Goal: Find specific page/section: Find specific page/section

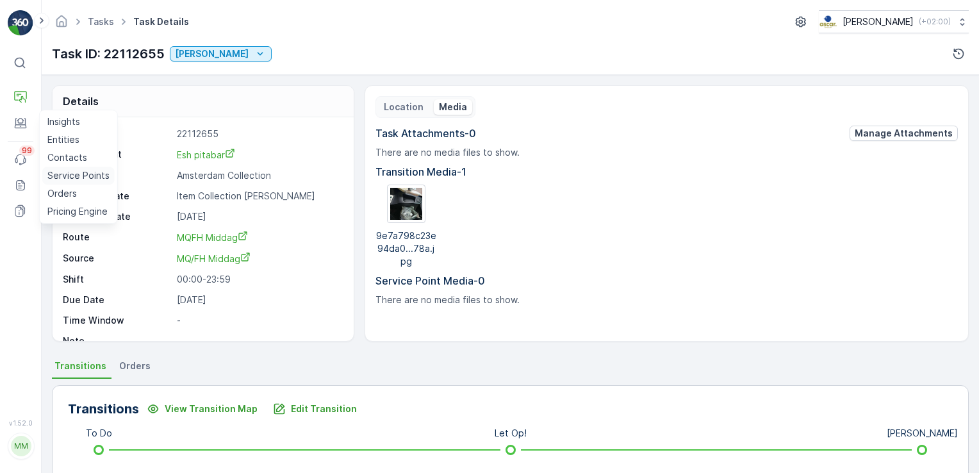
click at [61, 168] on link "Service Points" at bounding box center [78, 176] width 72 height 18
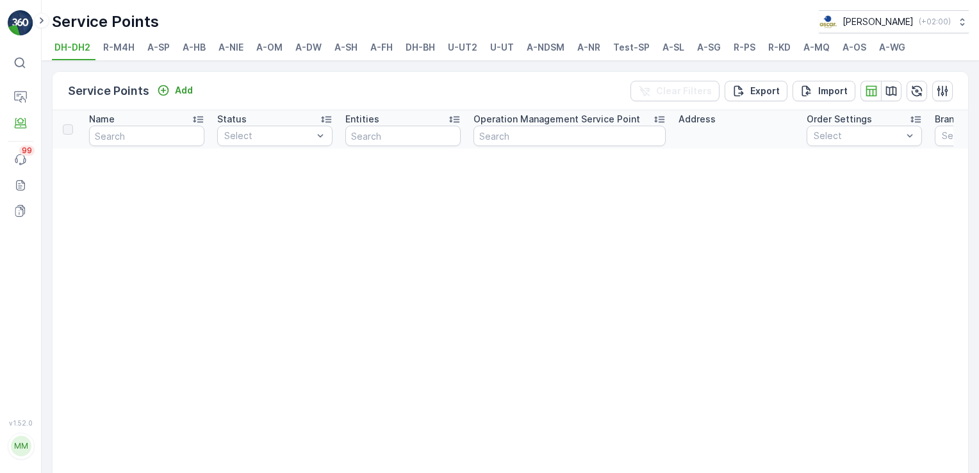
click at [851, 48] on span "A-OS" at bounding box center [855, 47] width 24 height 13
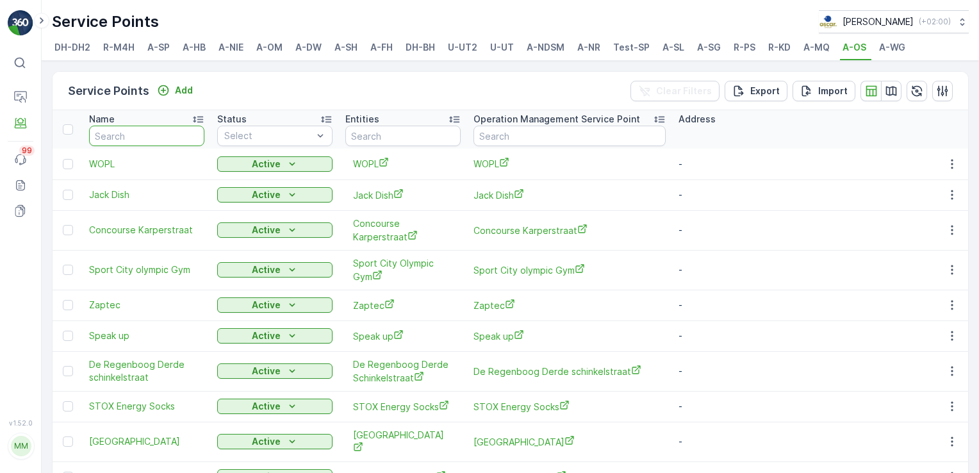
click at [114, 130] on input "text" at bounding box center [146, 136] width 115 height 21
type input "Roei"
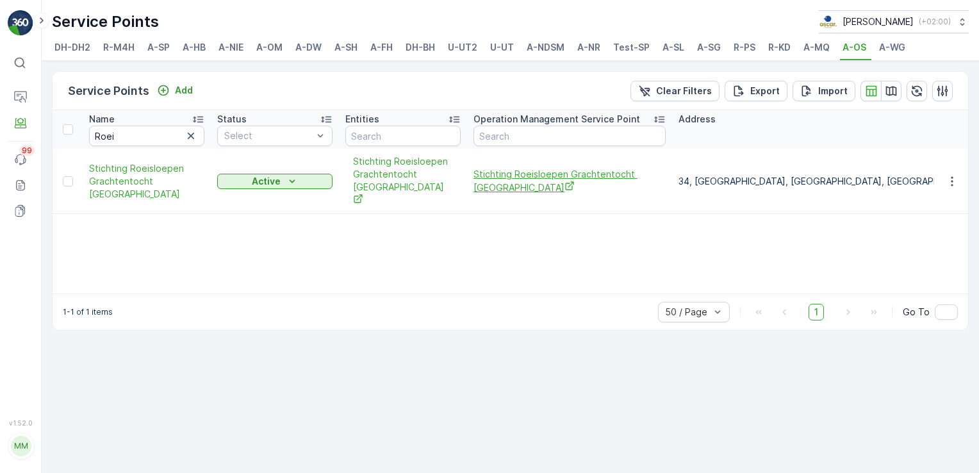
click at [513, 173] on span "Stichting Roeisloepen Grachtentocht [GEOGRAPHIC_DATA]" at bounding box center [570, 181] width 192 height 26
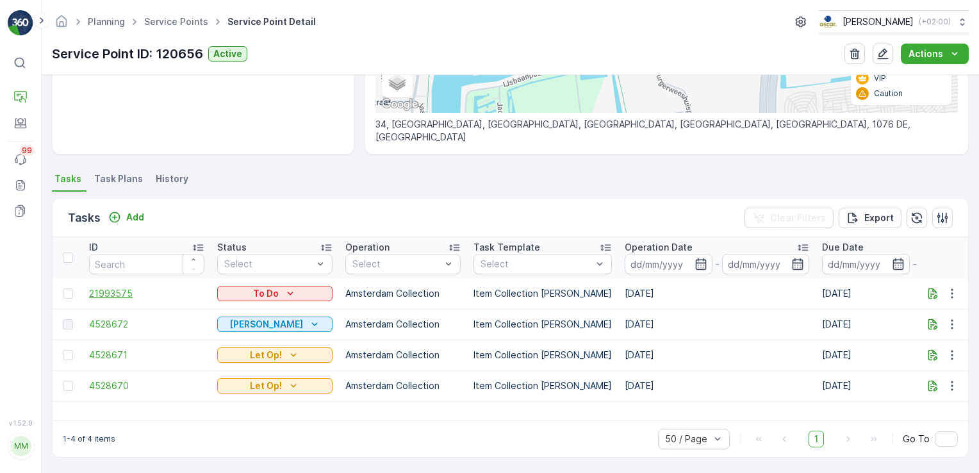
click at [113, 291] on span "21993575" at bounding box center [146, 293] width 115 height 13
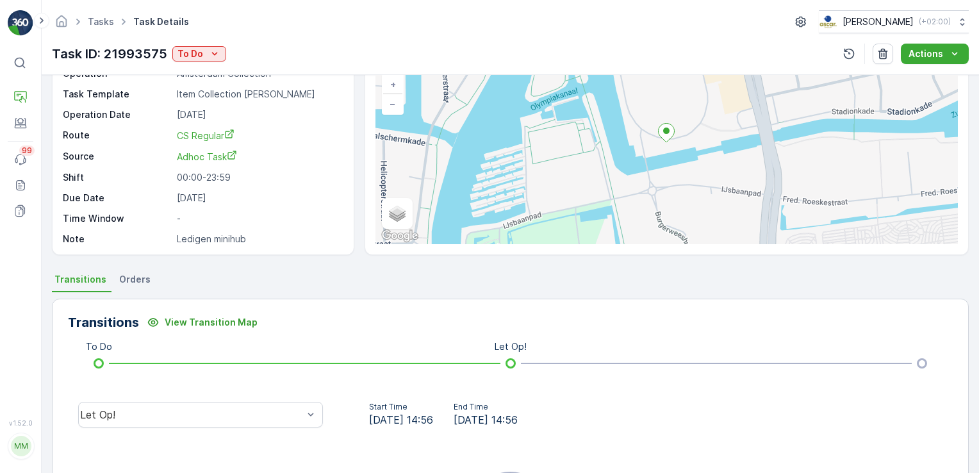
scroll to position [269, 0]
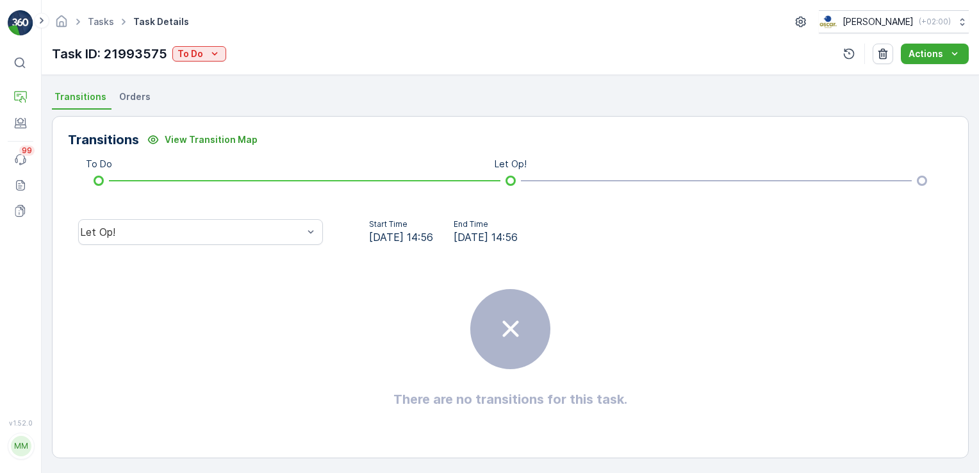
click at [120, 106] on li "Orders" at bounding box center [136, 99] width 39 height 22
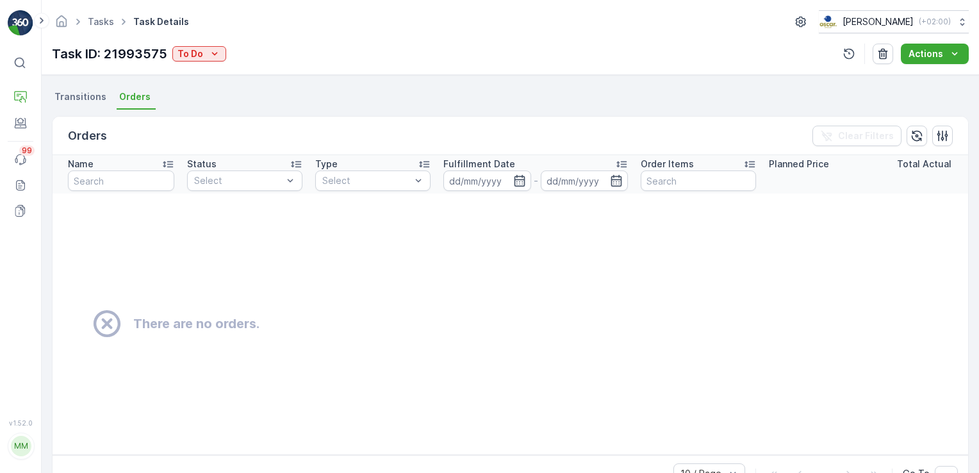
click at [85, 105] on li "Transitions" at bounding box center [82, 99] width 60 height 22
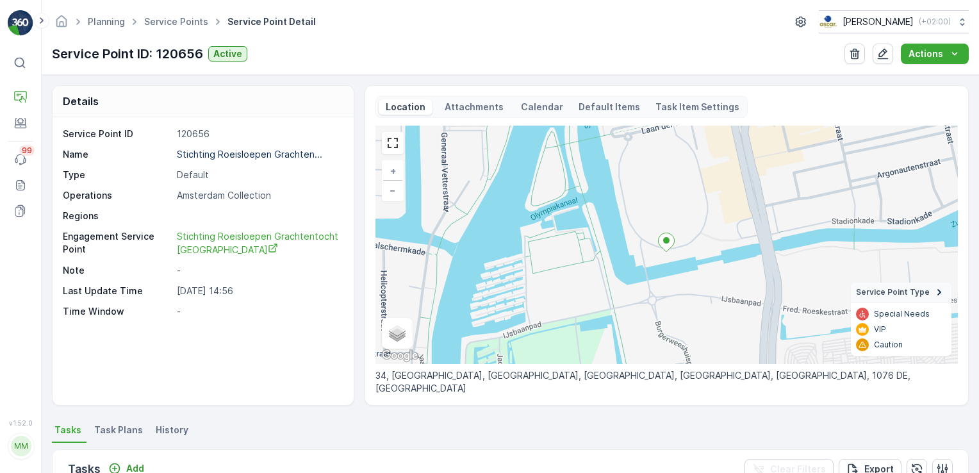
click at [356, 191] on div "Details Service Point ID 120656 Name Stichting Roeisloepen Grachten... Type Def…" at bounding box center [510, 245] width 917 height 320
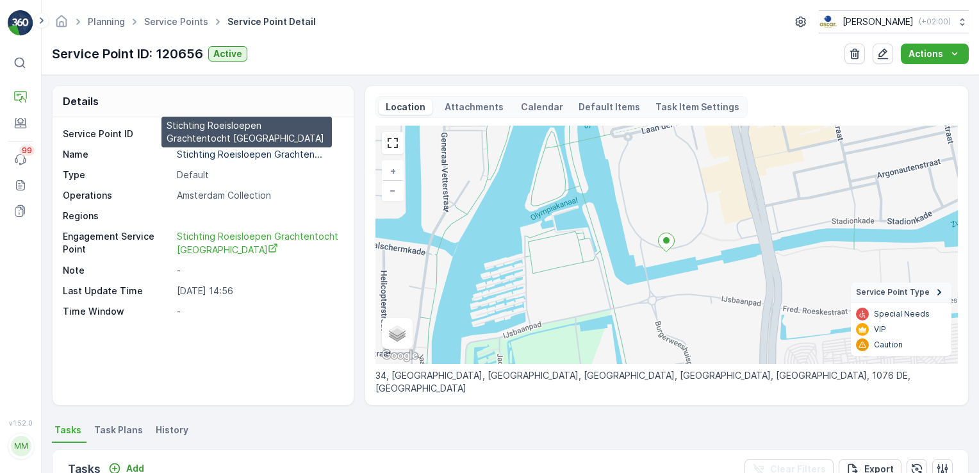
click at [241, 155] on p "Stichting Roeisloepen Grachten..." at bounding box center [249, 154] width 145 height 11
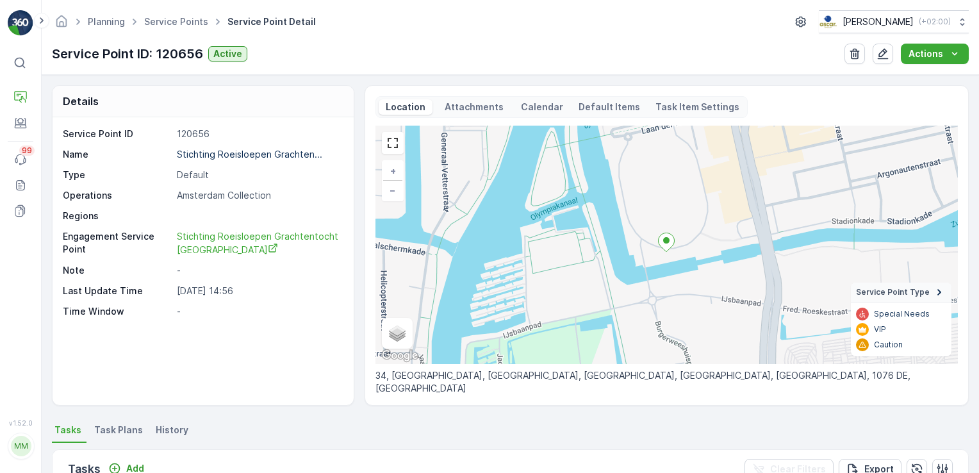
click at [353, 199] on div "Details Service Point ID 120656 Name Stichting Roeisloepen Grachten... Type Def…" at bounding box center [203, 245] width 303 height 320
